Goal: Complete application form

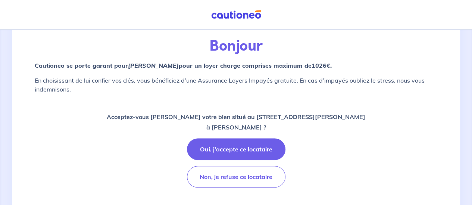
scroll to position [59, 0]
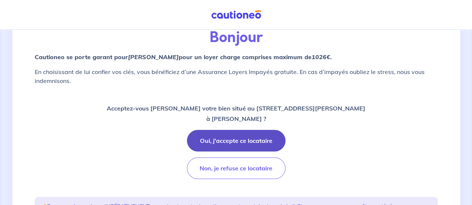
click at [226, 139] on button "Oui, j'accepte ce locataire" at bounding box center [236, 141] width 98 height 22
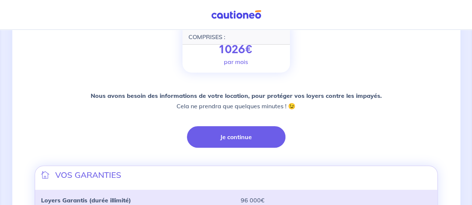
scroll to position [124, 0]
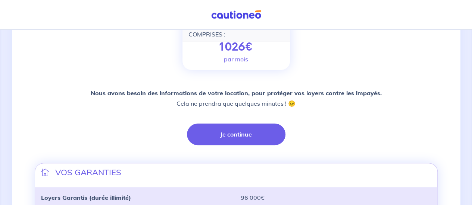
click at [226, 139] on button "Je continue" at bounding box center [236, 135] width 98 height 22
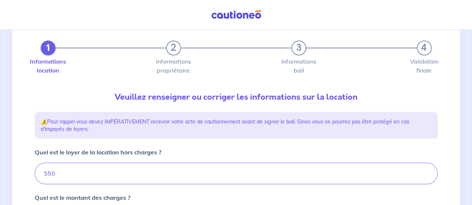
type input "610"
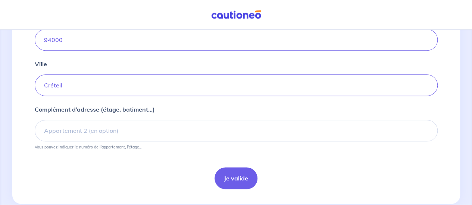
scroll to position [349, 0]
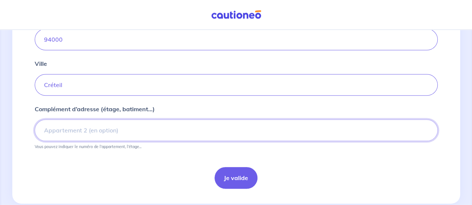
click at [103, 134] on input "Complément d’adresse (étage, batiment...)" at bounding box center [236, 131] width 403 height 22
type input "4 ème étage gauche"
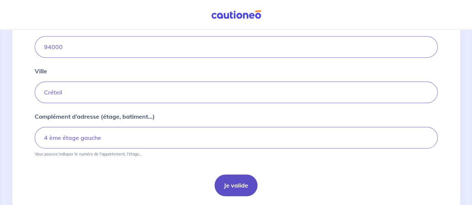
scroll to position [342, 0]
click at [241, 193] on button "Je valide" at bounding box center [235, 186] width 43 height 22
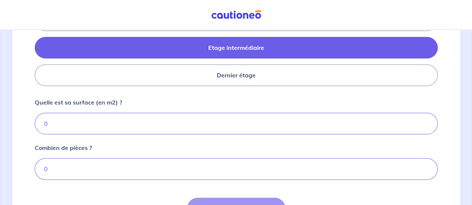
scroll to position [358, 0]
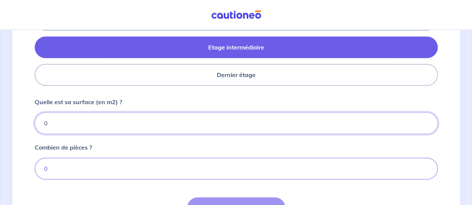
click at [103, 119] on input "0" at bounding box center [236, 124] width 403 height 22
type input "67.69"
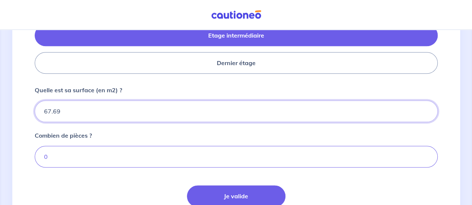
scroll to position [378, 0]
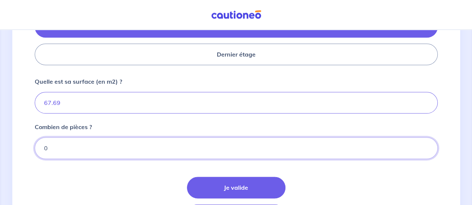
click at [126, 147] on input "0" at bounding box center [236, 149] width 403 height 22
type input "4"
click at [126, 181] on div "Je valide Étape Précédente" at bounding box center [236, 201] width 403 height 49
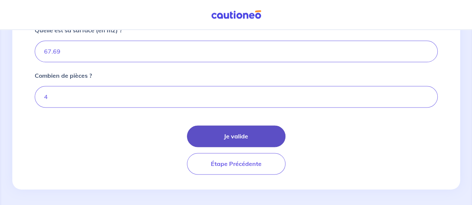
click at [225, 134] on button "Je valide" at bounding box center [236, 137] width 98 height 22
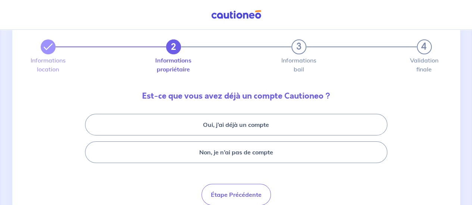
scroll to position [31, 0]
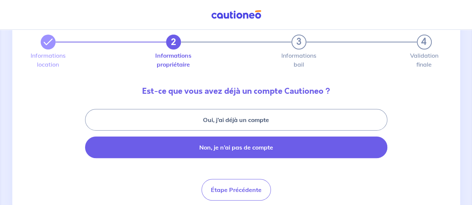
click at [273, 153] on button "Non, je n’ai pas de compte" at bounding box center [236, 148] width 302 height 22
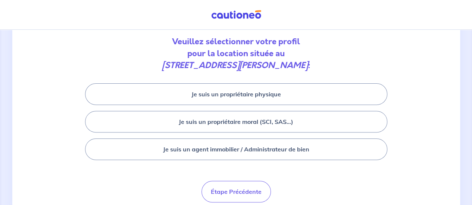
scroll to position [60, 0]
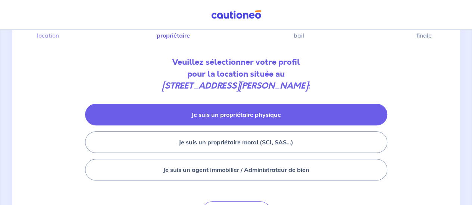
click at [283, 112] on button "Je suis un propriétaire physique" at bounding box center [236, 115] width 302 height 22
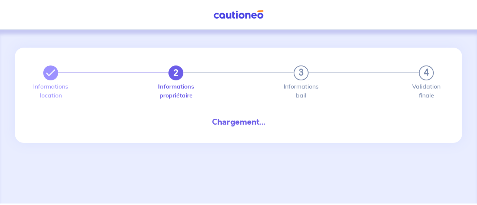
select select "FR"
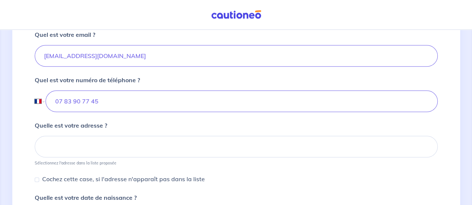
scroll to position [259, 0]
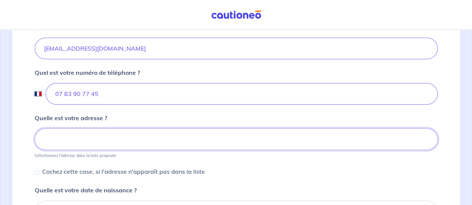
click at [84, 137] on input at bounding box center [236, 140] width 403 height 22
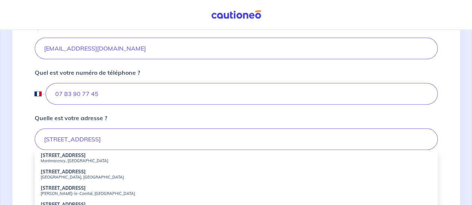
click at [75, 158] on small "Montmorency, France" at bounding box center [236, 160] width 391 height 5
type input "13 Chemin de la Mare, Montmorency, France"
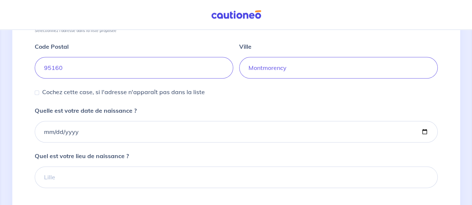
scroll to position [386, 0]
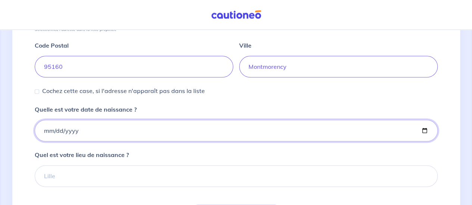
click at [49, 129] on input "Quelle est votre date de naissance ?" at bounding box center [236, 131] width 403 height 22
click at [57, 129] on input "Quelle est votre date de naissance ?" at bounding box center [236, 131] width 403 height 22
click at [421, 130] on input "Quelle est votre date de naissance ?" at bounding box center [236, 131] width 403 height 22
type input "1997-04-22"
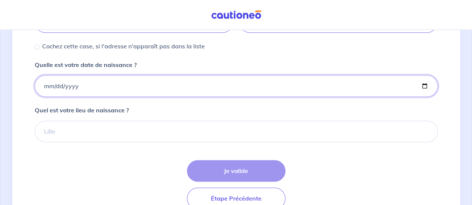
scroll to position [432, 0]
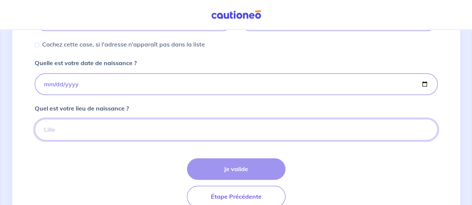
click at [103, 134] on input "Quel est votre lieu de naissance ?" at bounding box center [236, 130] width 403 height 22
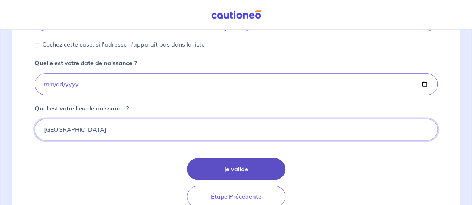
type input "Casablanca"
click at [253, 170] on button "Je valide" at bounding box center [236, 169] width 98 height 22
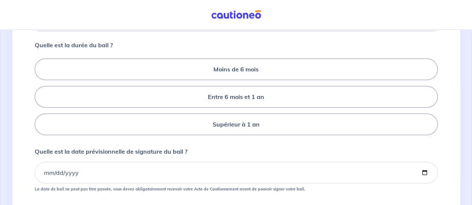
scroll to position [151, 0]
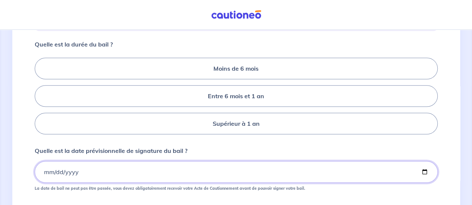
click at [46, 172] on input "Quelle est la date prévisionnelle de signature du bail ?" at bounding box center [236, 172] width 403 height 22
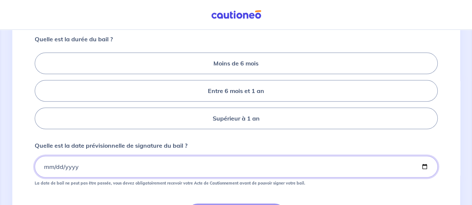
scroll to position [155, 0]
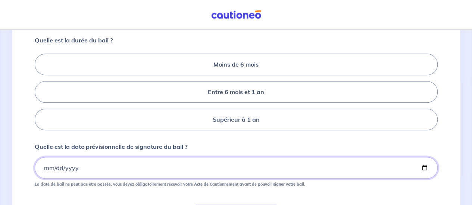
click at [423, 167] on input "Quelle est la date prévisionnelle de signature du bail ?" at bounding box center [236, 168] width 403 height 22
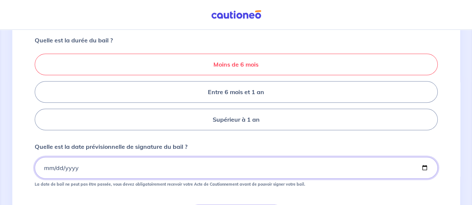
type input "2025-09-30"
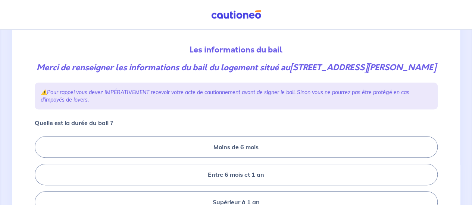
scroll to position [70, 0]
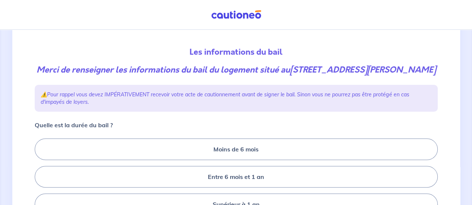
click at [446, 94] on div "3 4 Informations location Informations propriétaire Informations bail Validatio…" at bounding box center [236, 166] width 448 height 377
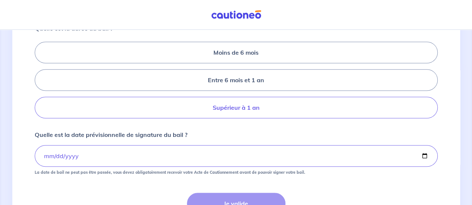
scroll to position [173, 0]
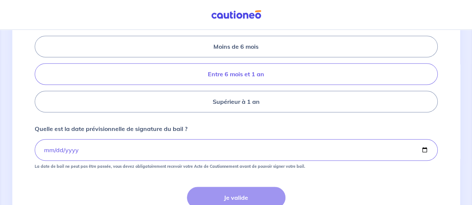
click at [273, 73] on label "Entre 6 mois et 1 an" at bounding box center [236, 74] width 403 height 22
click at [40, 73] on input "Entre 6 mois et 1 an" at bounding box center [37, 74] width 5 height 5
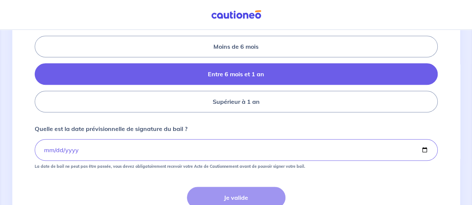
radio input "true"
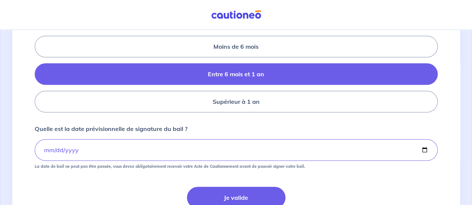
scroll to position [217, 0]
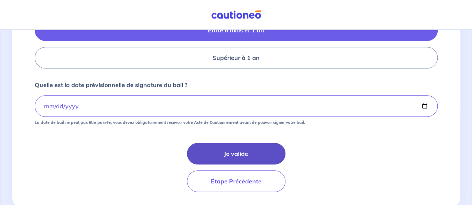
click at [239, 151] on button "Je valide" at bounding box center [236, 154] width 98 height 22
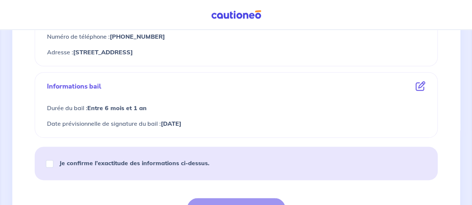
scroll to position [392, 0]
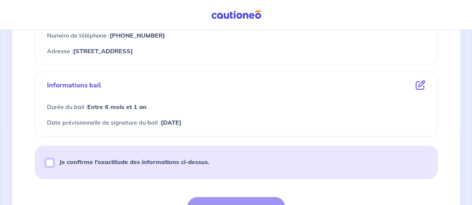
click at [48, 162] on input "Je confirme l’exactitude des informations ci-dessus." at bounding box center [49, 162] width 7 height 7
checkbox input "true"
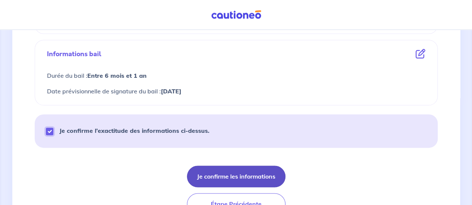
scroll to position [464, 0]
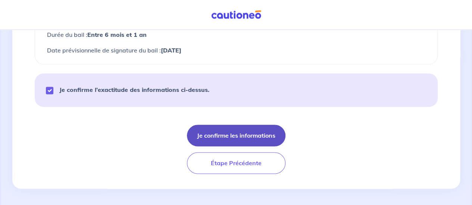
click at [230, 138] on button "Je confirme les informations" at bounding box center [236, 136] width 98 height 22
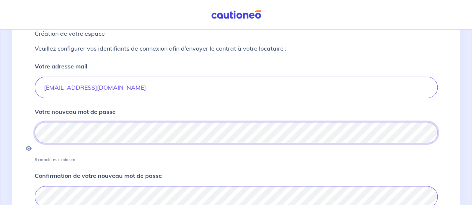
scroll to position [140, 0]
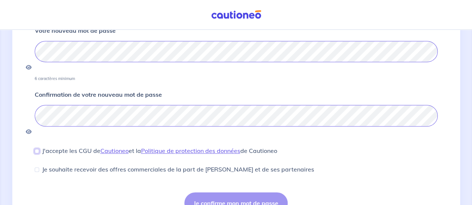
click at [35, 149] on input "J'accepte les CGU de Cautioneo et la Politique de protection des données de Cau…" at bounding box center [37, 151] width 4 height 4
checkbox input "true"
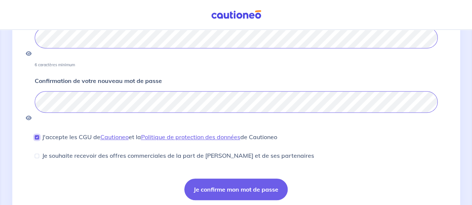
scroll to position [155, 0]
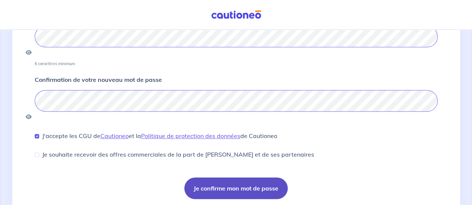
click at [207, 178] on button "Je confirme mon mot de passe" at bounding box center [235, 189] width 103 height 22
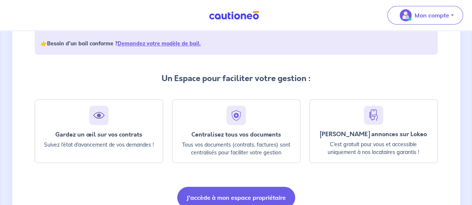
scroll to position [147, 0]
click at [188, 41] on link "Demandez votre modèle de bail." at bounding box center [158, 43] width 83 height 7
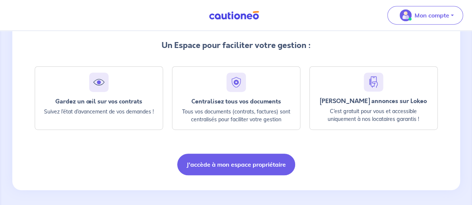
scroll to position [181, 0]
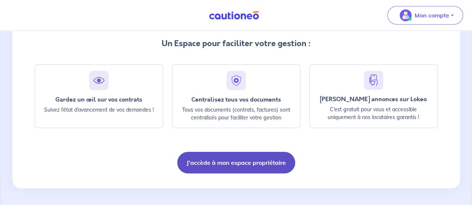
click at [254, 161] on button "J'accède à mon espace propriétaire" at bounding box center [236, 163] width 118 height 22
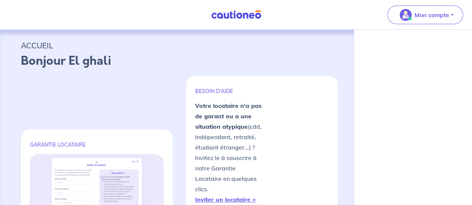
select select "FR"
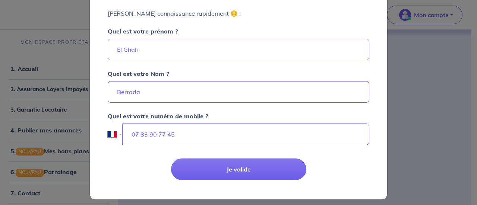
scroll to position [64, 0]
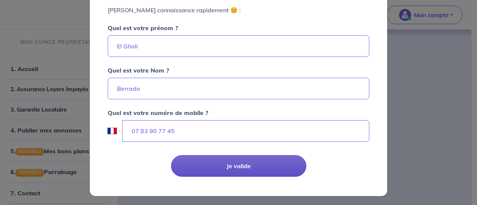
click at [242, 162] on button "Je valide" at bounding box center [238, 167] width 135 height 22
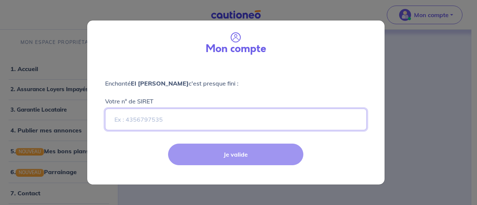
click at [198, 114] on input "Votre n° de SIRET" at bounding box center [236, 120] width 262 height 22
paste input "98404774600016"
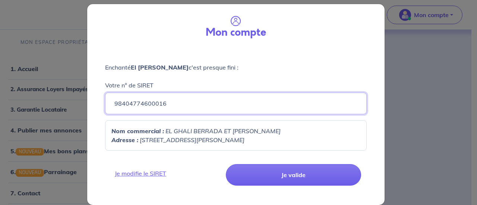
scroll to position [16, 0]
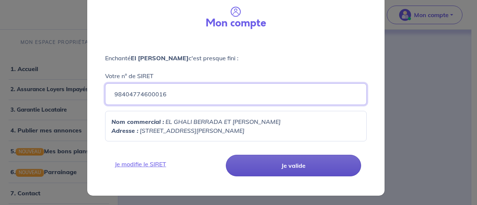
type input "98404774600016"
click at [279, 169] on button "Je valide" at bounding box center [293, 166] width 135 height 22
click at [284, 167] on button "Je valide" at bounding box center [293, 166] width 135 height 22
click at [241, 164] on button "Je valide" at bounding box center [293, 166] width 135 height 22
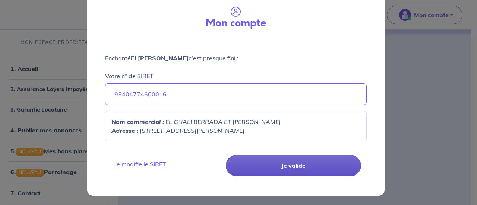
click at [241, 164] on button "Je valide" at bounding box center [293, 166] width 135 height 22
click at [280, 156] on button "Je valide" at bounding box center [293, 166] width 135 height 22
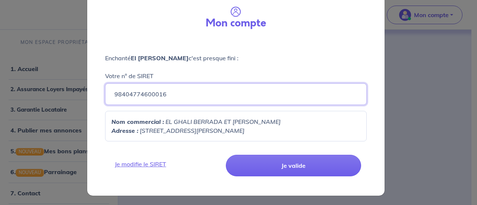
click at [186, 92] on input "98404774600016" at bounding box center [236, 95] width 262 height 22
click at [167, 94] on input "98404774600016" at bounding box center [236, 95] width 262 height 22
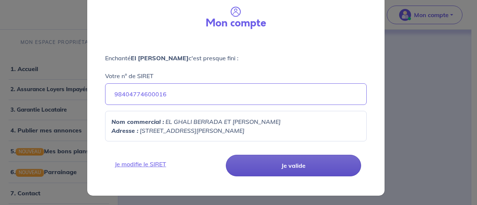
click at [251, 161] on button "Je valide" at bounding box center [293, 166] width 135 height 22
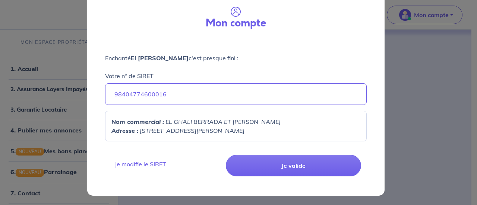
scroll to position [0, 0]
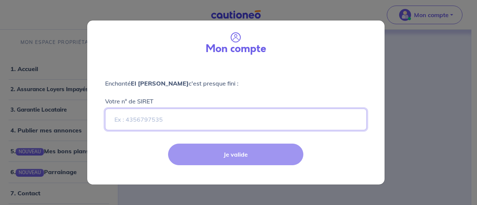
click at [220, 121] on input "Votre n° de SIRET" at bounding box center [236, 120] width 262 height 22
paste input "98404774600016"
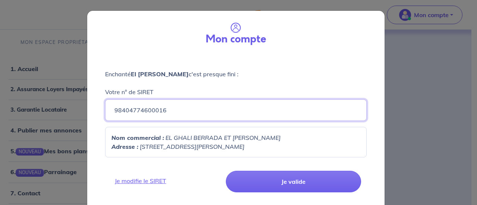
scroll to position [16, 0]
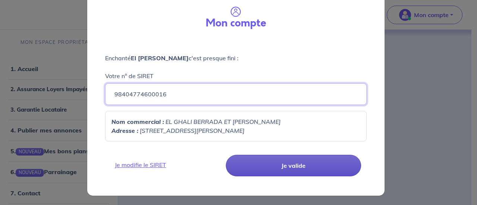
type input "98404774600016"
click at [266, 167] on button "Je valide" at bounding box center [293, 166] width 135 height 22
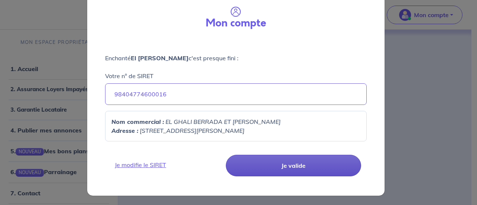
click at [266, 167] on button "Je valide" at bounding box center [293, 166] width 135 height 22
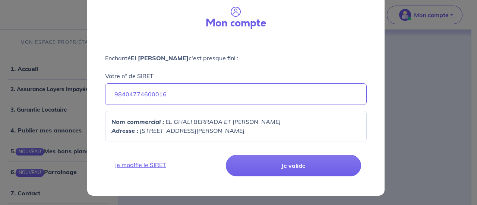
click at [253, 122] on em "EL GHALI BERRADA ET [PERSON_NAME]" at bounding box center [223, 121] width 115 height 7
click at [170, 120] on em "EL GHALI BERRADA ET [PERSON_NAME]" at bounding box center [223, 121] width 115 height 7
click at [128, 118] on strong "Nom commercial :" at bounding box center [138, 121] width 53 height 7
click at [135, 167] on link "Je modifie le SIRET" at bounding box center [166, 165] width 113 height 9
click at [148, 164] on link "Je modifie le SIRET" at bounding box center [166, 165] width 113 height 9
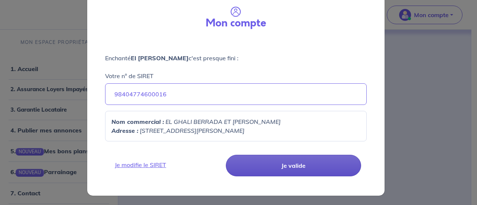
click at [268, 169] on button "Je valide" at bounding box center [293, 166] width 135 height 22
click at [278, 167] on button "Je valide" at bounding box center [293, 166] width 135 height 22
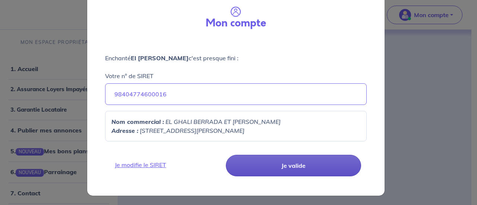
click at [278, 167] on button "Je valide" at bounding box center [293, 166] width 135 height 22
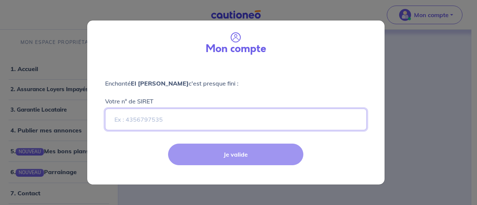
click at [268, 119] on input "Votre n° de SIRET" at bounding box center [236, 120] width 262 height 22
paste input "98404774600016"
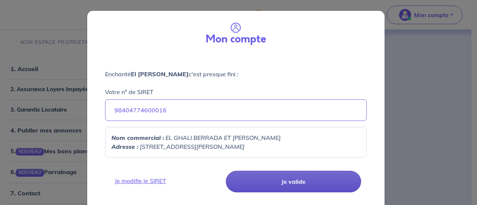
click at [285, 185] on button "Je valide" at bounding box center [293, 182] width 135 height 22
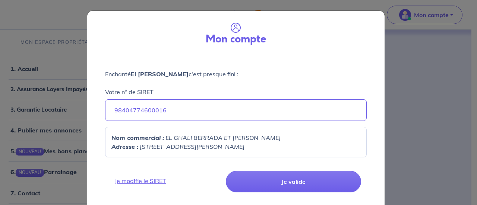
scroll to position [7, 0]
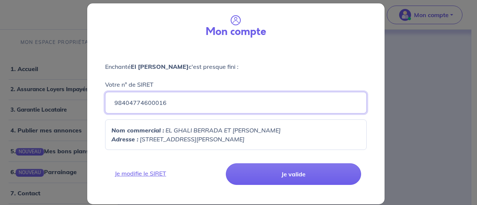
click at [268, 104] on input "98404774600016" at bounding box center [236, 103] width 262 height 22
click at [146, 83] on p "Votre n° de SIRET" at bounding box center [129, 84] width 48 height 9
click at [146, 92] on input "98404774600016" at bounding box center [236, 103] width 262 height 22
click at [143, 97] on input "98404774600016" at bounding box center [236, 103] width 262 height 22
click at [134, 148] on div "Nom commercial : EL GHALI BERRADA ET ZINA SALIM Adresse : 4 RUE CESAR FRANCK, 9…" at bounding box center [236, 135] width 262 height 31
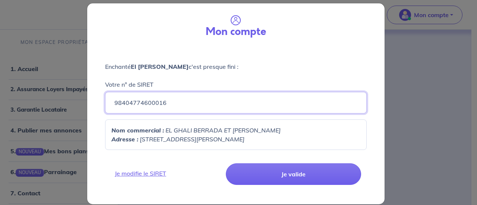
click at [117, 104] on input "98404774600016" at bounding box center [236, 103] width 262 height 22
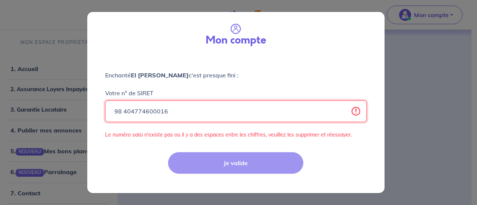
type input "98404774600016"
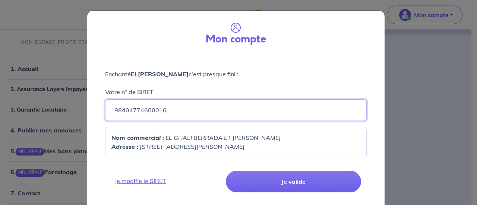
scroll to position [16, 0]
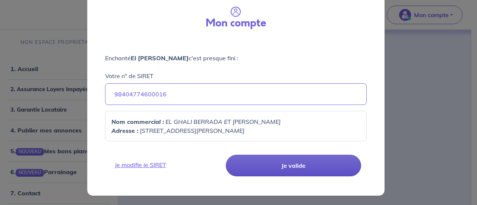
click at [262, 170] on button "Je valide" at bounding box center [293, 166] width 135 height 22
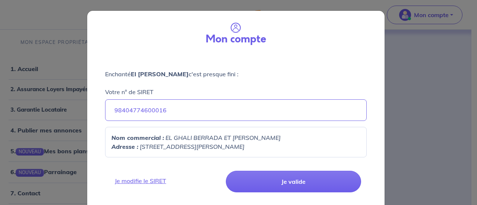
scroll to position [7, 0]
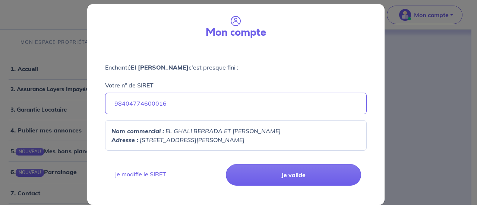
click at [456, 78] on div "Mon compte Enchanté El Ghali Berrada c'est presque fini : Votre n° de SIRET 984…" at bounding box center [238, 102] width 477 height 205
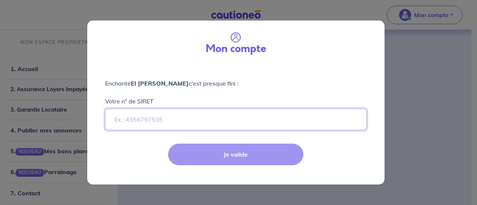
click at [164, 120] on input "Votre n° de SIRET" at bounding box center [236, 120] width 262 height 22
paste input "98404774600016"
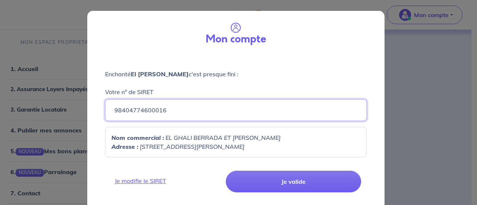
type input "98404774600016"
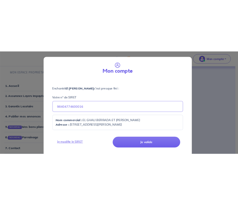
scroll to position [16, 0]
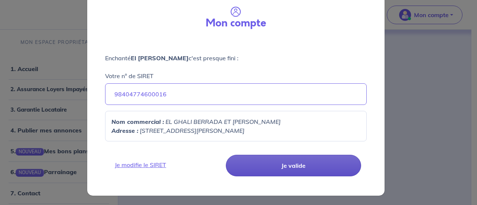
click at [269, 159] on button "Je valide" at bounding box center [293, 166] width 135 height 22
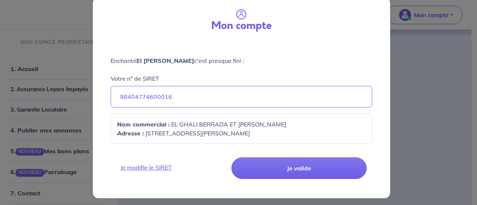
scroll to position [0, 0]
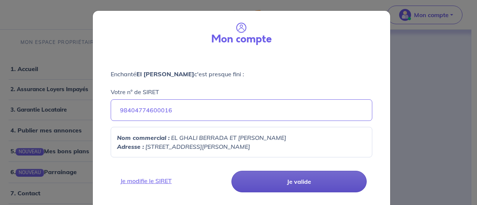
click at [279, 188] on button "Je valide" at bounding box center [299, 182] width 135 height 22
